Goal: Information Seeking & Learning: Learn about a topic

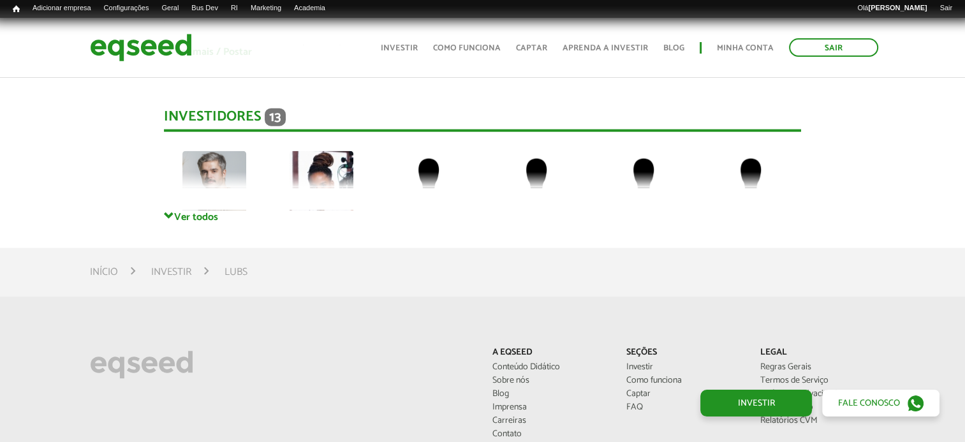
scroll to position [2837, 0]
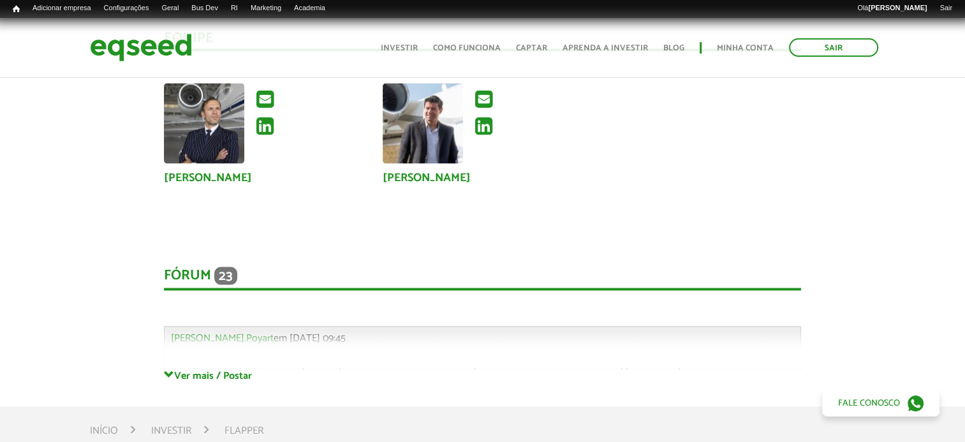
scroll to position [2296, 0]
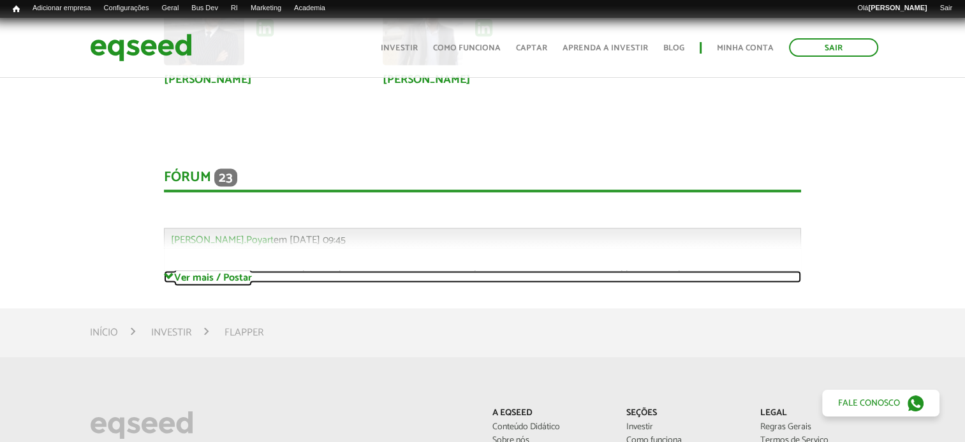
click at [219, 279] on link "Ver mais / Postar" at bounding box center [482, 276] width 637 height 12
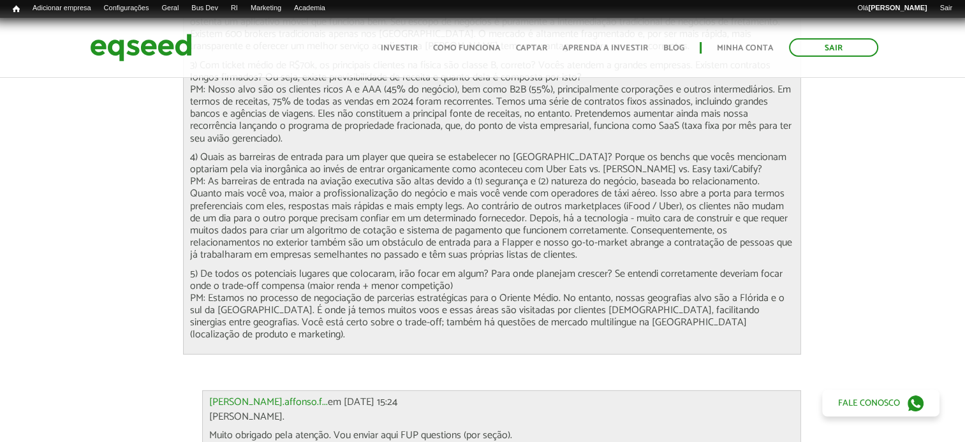
scroll to position [3699, 0]
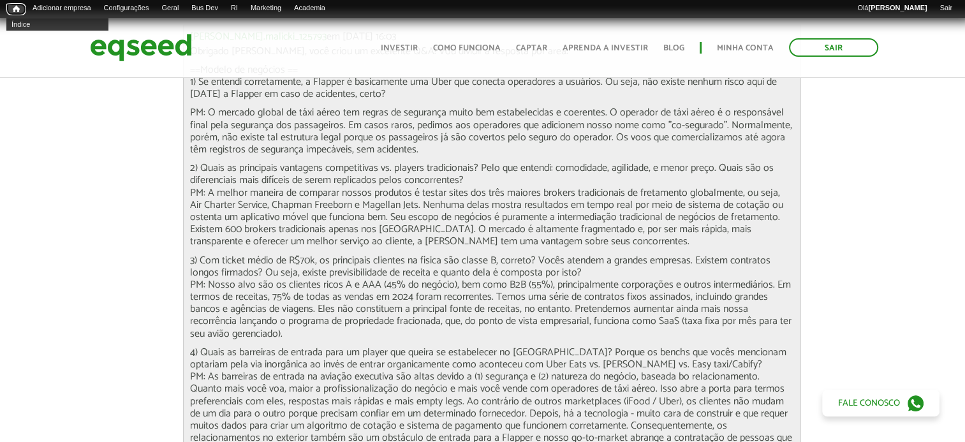
click at [15, 5] on span "Início" at bounding box center [16, 8] width 7 height 9
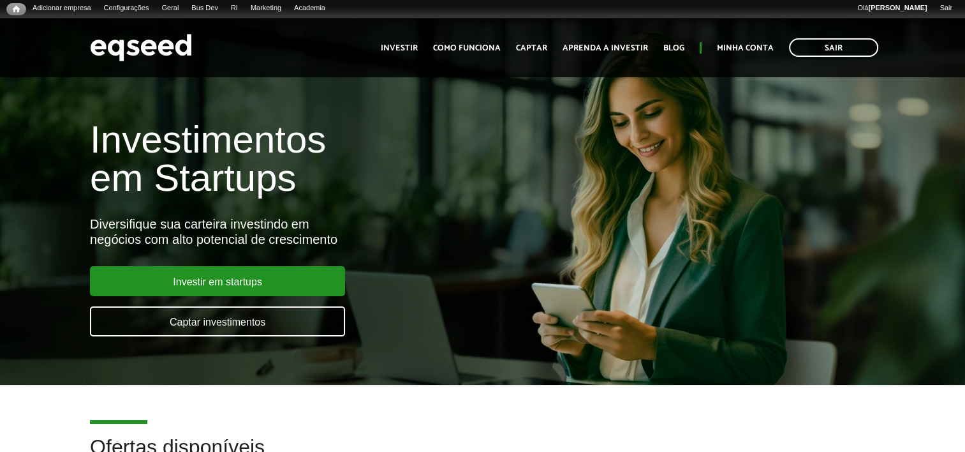
scroll to position [319, 0]
